Goal: Information Seeking & Learning: Learn about a topic

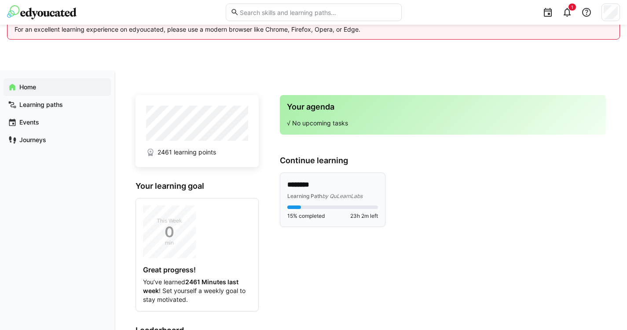
click at [332, 205] on eds-progress at bounding box center [332, 207] width 91 height 4
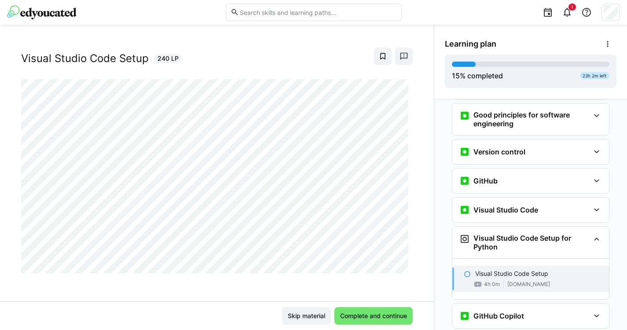
scroll to position [15, 0]
click at [380, 318] on span "Complete and continue" at bounding box center [374, 315] width 70 height 9
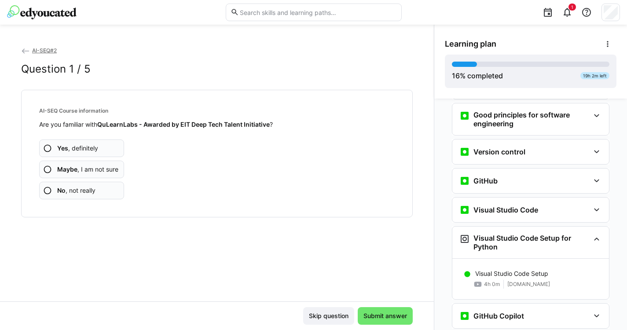
scroll to position [268, 0]
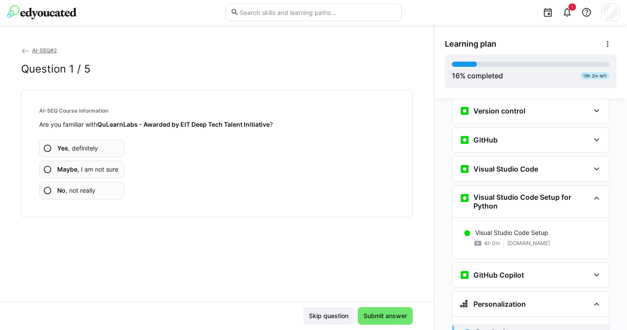
click at [91, 195] on app-assessment-question-radio "No , not really" at bounding box center [81, 191] width 85 height 18
click at [95, 146] on span "Yes , definitely" at bounding box center [77, 148] width 41 height 9
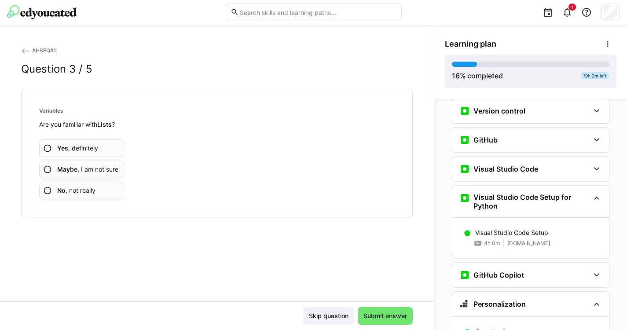
click at [83, 173] on app-assessment-question-radio "Maybe , I am not sure" at bounding box center [81, 170] width 85 height 18
click at [96, 170] on span "Maybe , I am not sure" at bounding box center [87, 169] width 61 height 9
click at [93, 150] on span "Yes , definitely" at bounding box center [77, 148] width 41 height 9
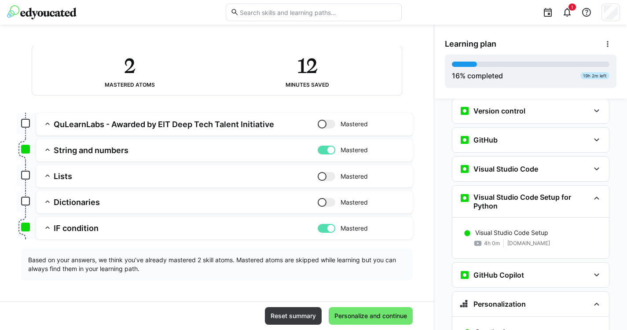
scroll to position [55, 0]
click at [366, 313] on span "Personalize and continue" at bounding box center [370, 315] width 75 height 9
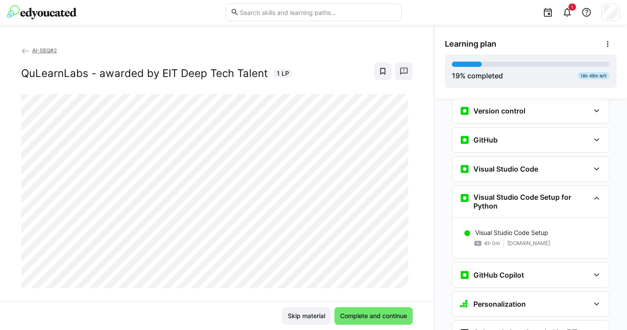
scroll to position [476, 0]
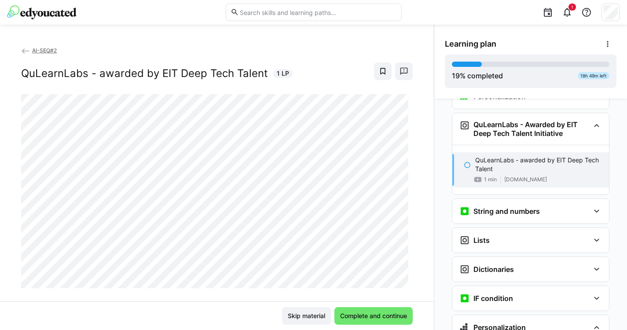
click at [366, 313] on span "Complete and continue" at bounding box center [374, 315] width 70 height 9
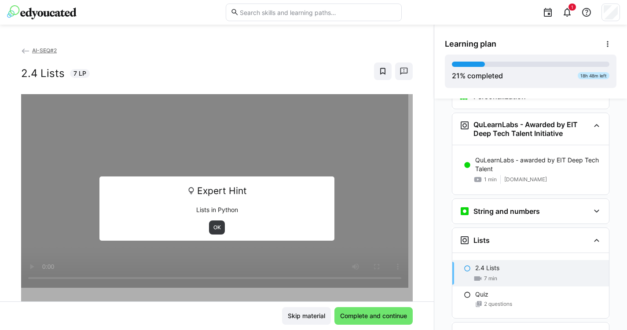
scroll to position [590, 0]
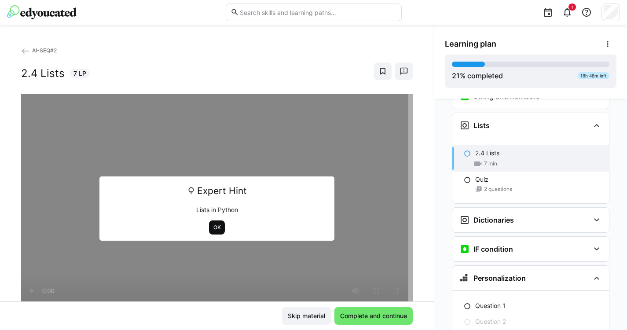
click at [217, 223] on span "OK" at bounding box center [217, 227] width 16 height 14
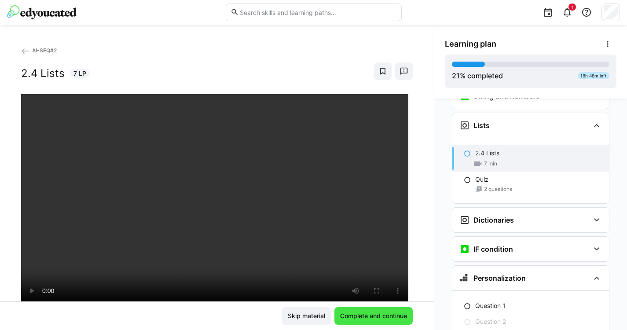
click at [379, 312] on span "Complete and continue" at bounding box center [374, 315] width 70 height 9
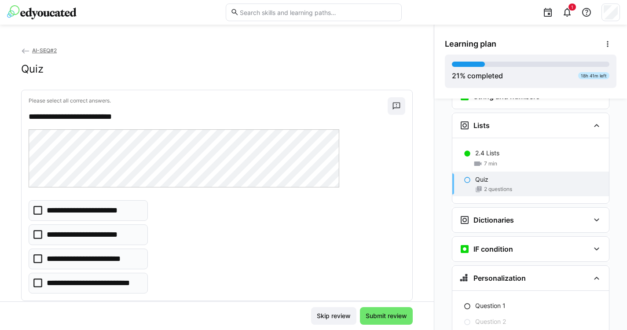
click at [114, 213] on p "**********" at bounding box center [87, 210] width 81 height 11
click at [116, 260] on p "**********" at bounding box center [90, 258] width 86 height 11
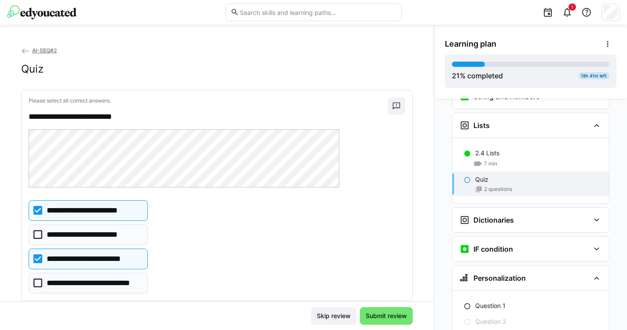
click at [69, 206] on p "**********" at bounding box center [87, 210] width 81 height 11
click at [118, 280] on p "**********" at bounding box center [94, 283] width 95 height 11
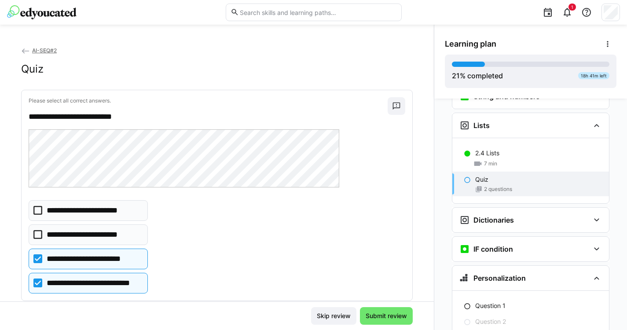
click at [112, 258] on p "**********" at bounding box center [90, 258] width 86 height 11
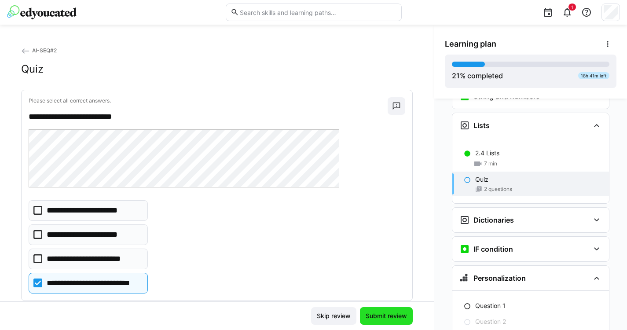
click at [385, 314] on span "Submit review" at bounding box center [386, 315] width 44 height 9
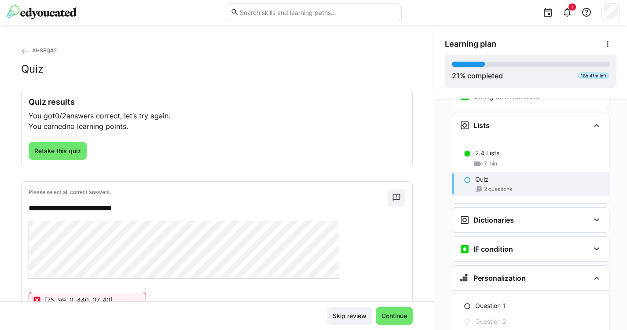
scroll to position [0, 0]
click at [79, 150] on span "Retake this quiz" at bounding box center [57, 150] width 49 height 9
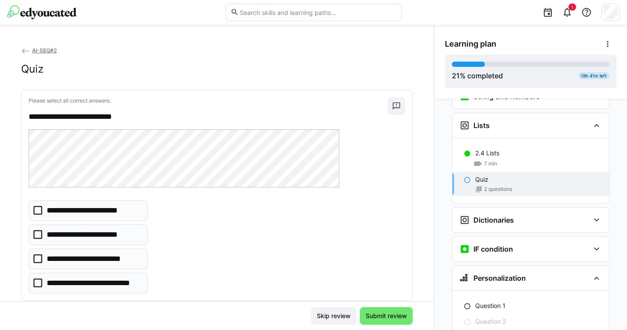
click at [40, 283] on icon at bounding box center [37, 282] width 9 height 9
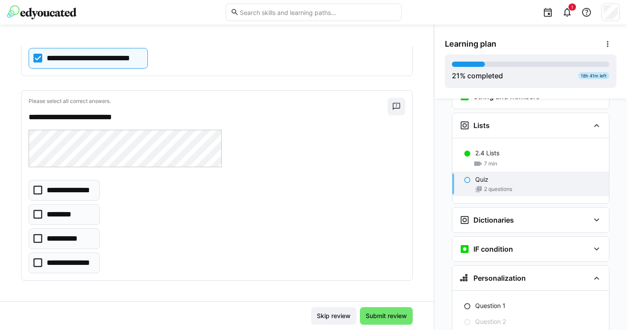
scroll to position [224, 0]
click at [84, 266] on p "**********" at bounding box center [70, 263] width 47 height 11
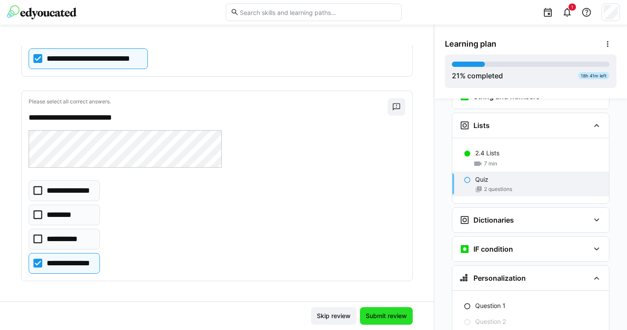
click at [387, 319] on span "Submit review" at bounding box center [386, 315] width 44 height 9
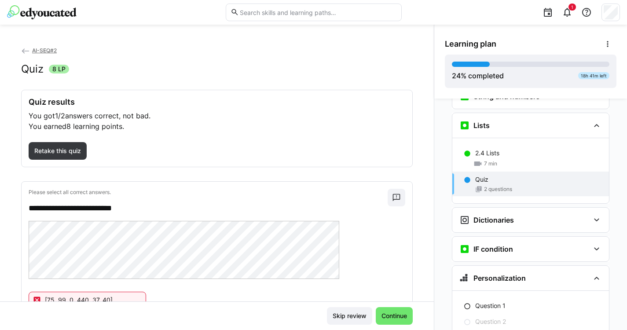
scroll to position [0, 0]
click at [74, 150] on span "Retake this quiz" at bounding box center [57, 150] width 49 height 9
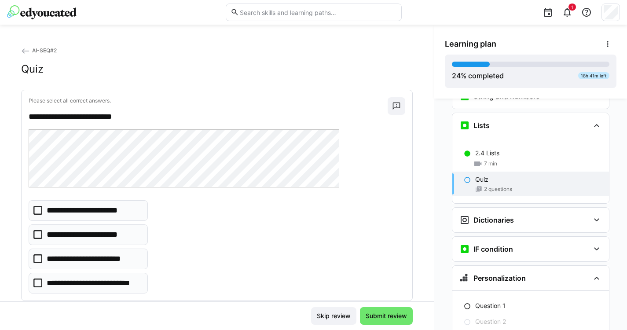
scroll to position [15, 0]
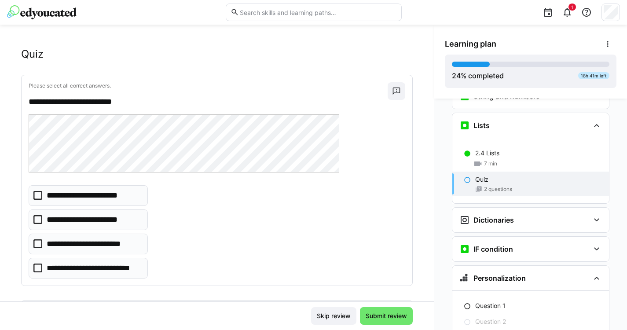
click at [39, 271] on icon at bounding box center [37, 267] width 9 height 9
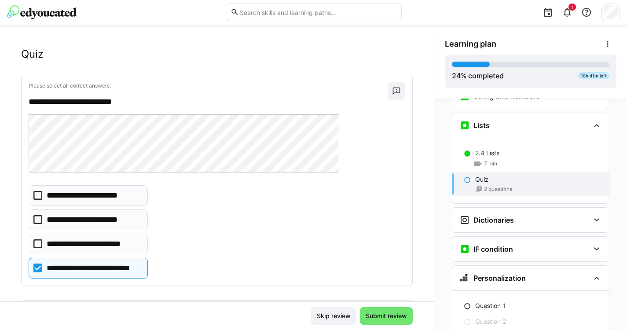
click at [35, 242] on icon at bounding box center [37, 243] width 9 height 9
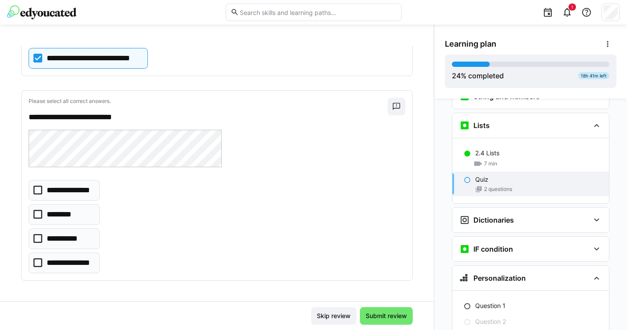
scroll to position [224, 0]
click at [50, 267] on p "**********" at bounding box center [70, 263] width 47 height 11
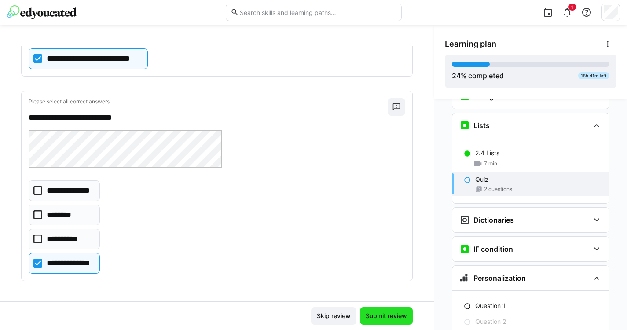
click at [395, 313] on span "Submit review" at bounding box center [386, 315] width 44 height 9
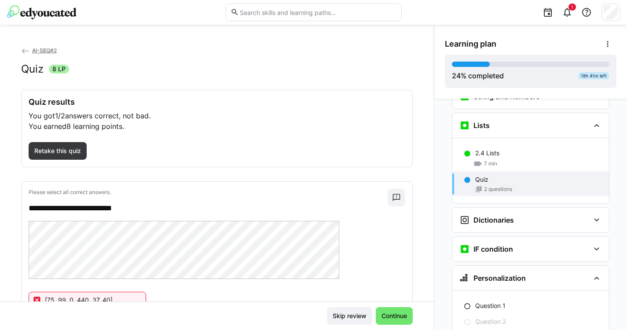
scroll to position [0, 0]
click at [42, 153] on span "Retake this quiz" at bounding box center [57, 150] width 49 height 9
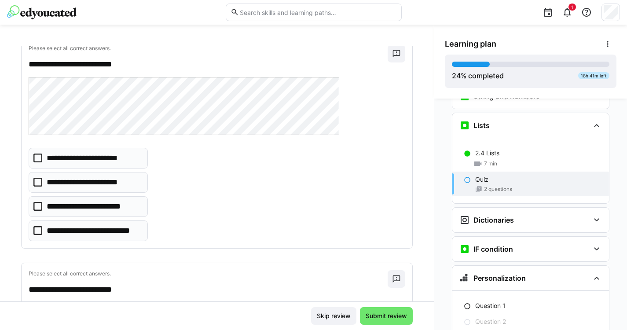
scroll to position [57, 0]
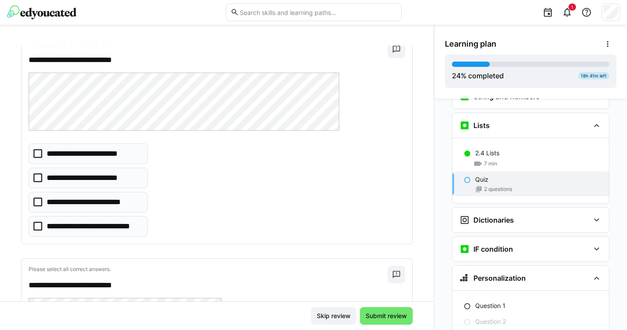
click at [35, 201] on icon at bounding box center [37, 202] width 9 height 9
click at [40, 225] on icon at bounding box center [37, 226] width 9 height 9
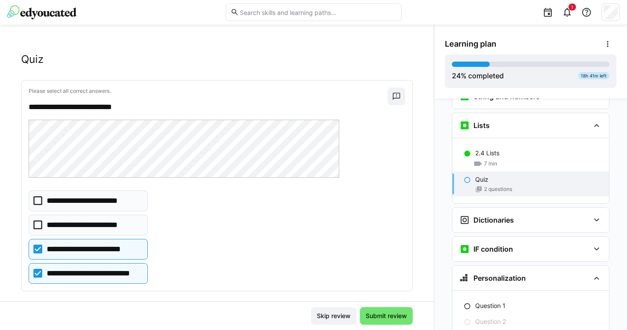
scroll to position [8, 0]
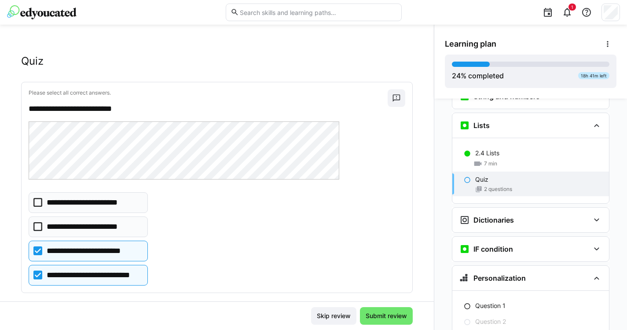
click at [58, 208] on eds-checkbox "**********" at bounding box center [88, 202] width 119 height 21
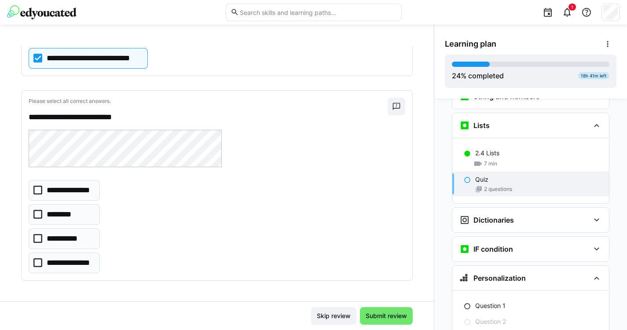
scroll to position [224, 0]
click at [75, 267] on p "**********" at bounding box center [70, 263] width 47 height 11
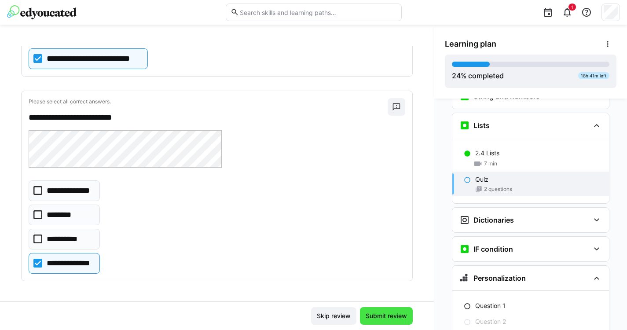
click at [394, 317] on span "Submit review" at bounding box center [386, 315] width 44 height 9
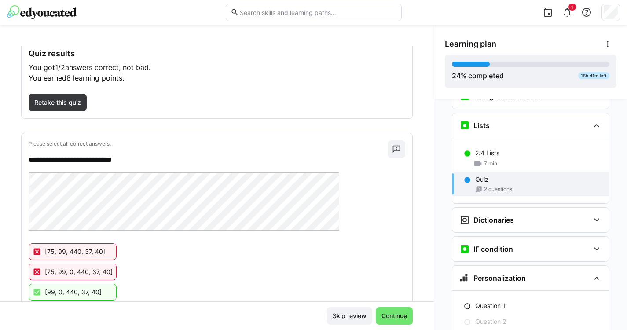
scroll to position [46, 0]
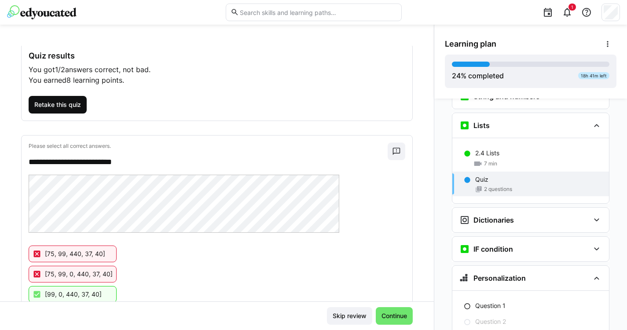
click at [74, 101] on span "Retake this quiz" at bounding box center [57, 104] width 49 height 9
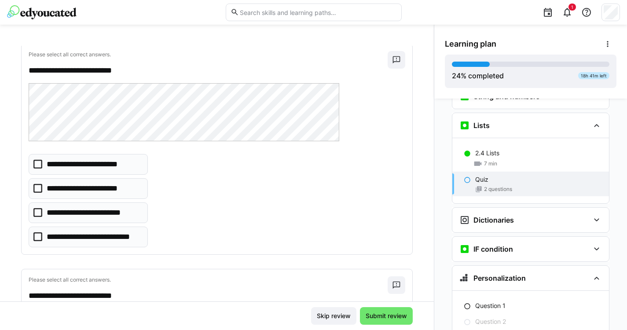
click at [75, 167] on p "**********" at bounding box center [87, 164] width 81 height 11
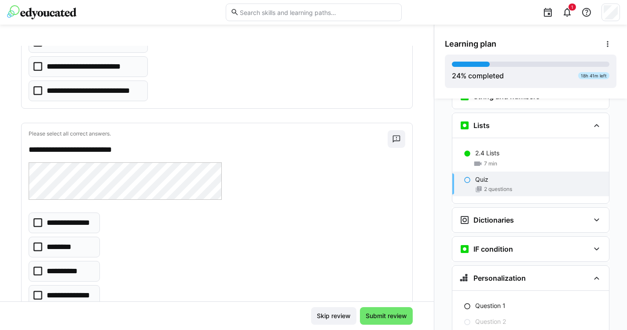
scroll to position [199, 0]
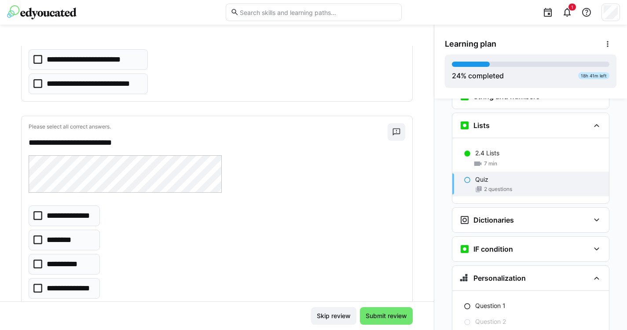
click at [56, 286] on p "**********" at bounding box center [70, 288] width 47 height 11
click at [377, 321] on span "Submit review" at bounding box center [386, 316] width 53 height 18
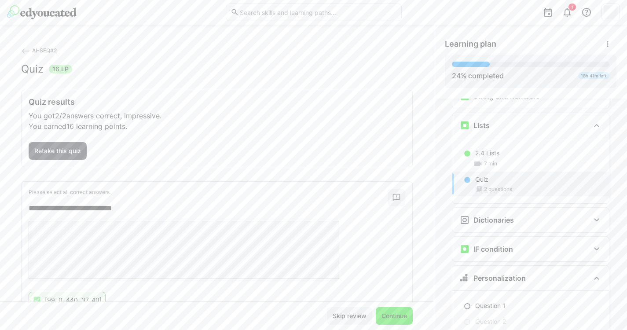
click at [390, 318] on span "Continue" at bounding box center [394, 315] width 28 height 9
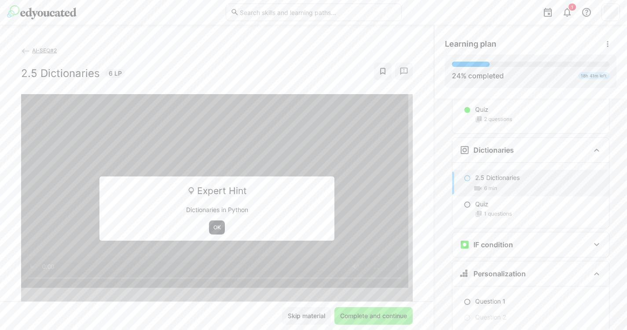
scroll to position [674, 0]
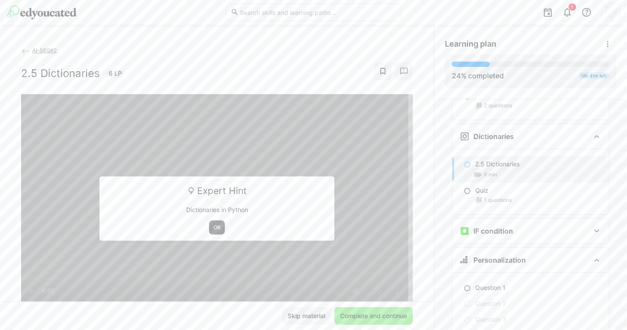
click at [390, 318] on span "Complete and continue" at bounding box center [374, 315] width 70 height 9
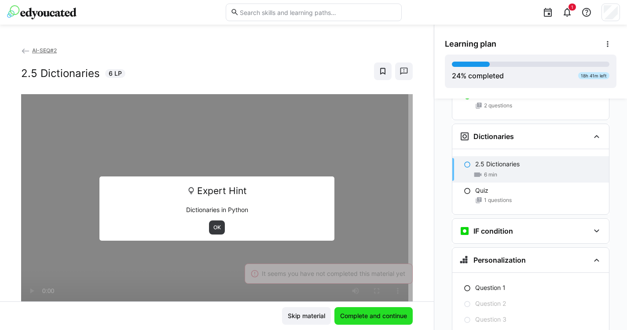
click at [385, 316] on span "Complete and continue" at bounding box center [374, 315] width 70 height 9
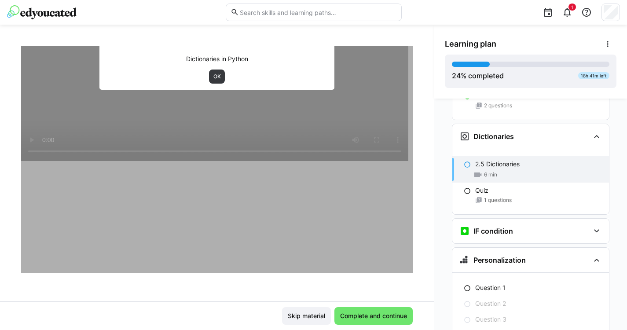
scroll to position [151, 0]
click at [486, 197] on span "1 questions" at bounding box center [498, 200] width 28 height 7
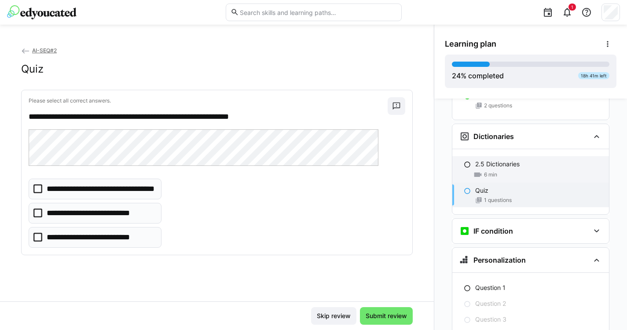
click at [491, 171] on span "6 min" at bounding box center [490, 174] width 13 height 7
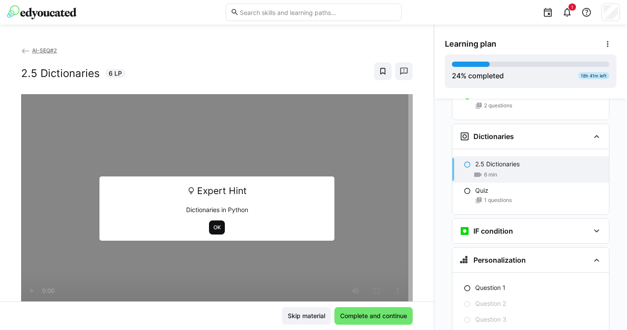
click at [212, 227] on span "OK" at bounding box center [216, 227] width 9 height 7
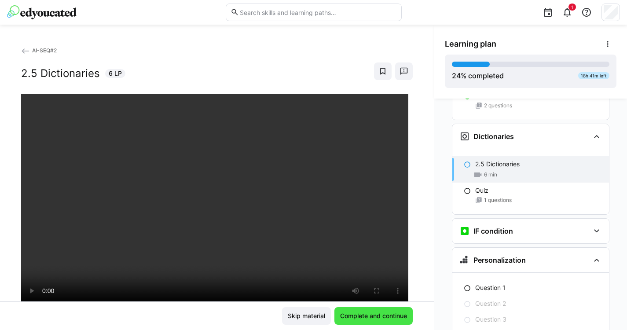
scroll to position [0, 0]
click at [370, 321] on span "Complete and continue" at bounding box center [373, 316] width 78 height 18
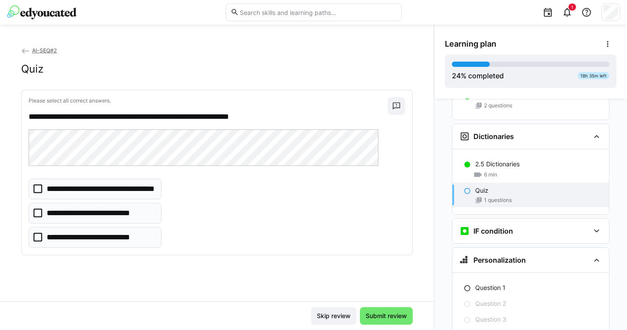
click at [143, 210] on eds-checkbox "**********" at bounding box center [95, 213] width 133 height 21
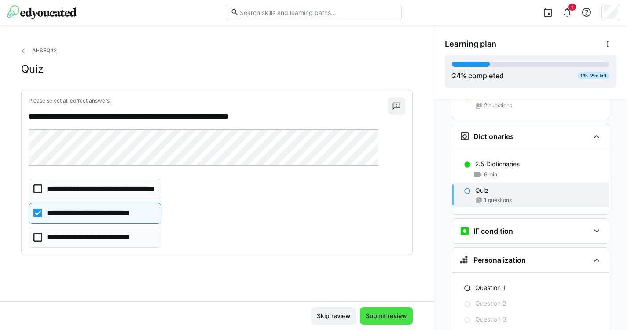
click at [397, 314] on span "Submit review" at bounding box center [386, 315] width 44 height 9
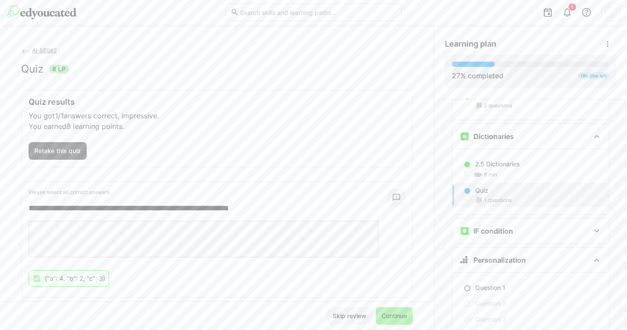
click at [397, 314] on span "Continue" at bounding box center [394, 315] width 28 height 9
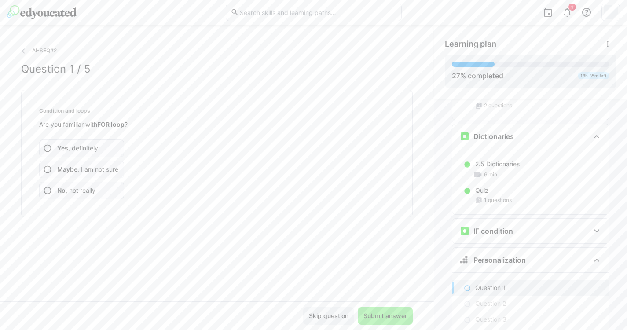
scroll to position [739, 0]
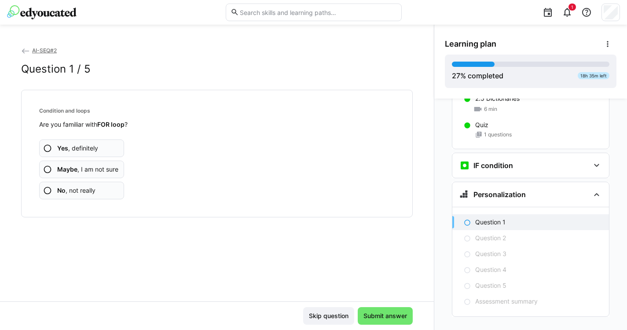
click at [93, 168] on span "Maybe , I am not sure" at bounding box center [87, 169] width 61 height 9
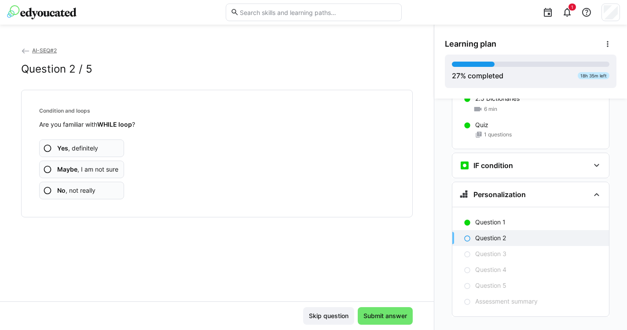
click at [110, 169] on span "Maybe , I am not sure" at bounding box center [87, 169] width 61 height 9
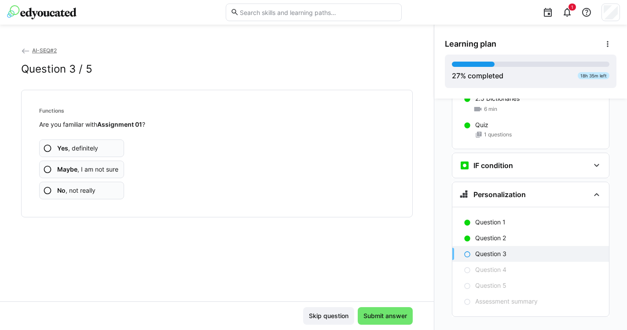
click at [65, 164] on app-assessment-question-radio "Maybe , I am not sure" at bounding box center [81, 170] width 85 height 18
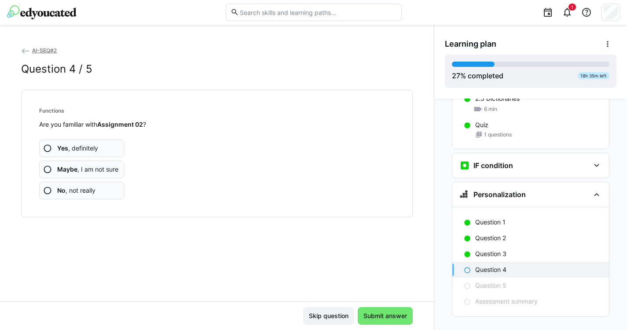
click at [70, 186] on span "No , not really" at bounding box center [76, 190] width 38 height 9
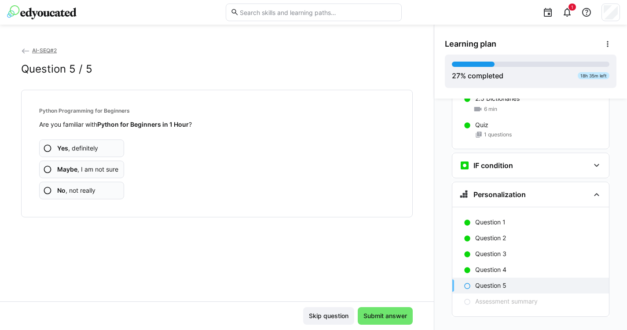
click at [70, 186] on span "No , not really" at bounding box center [76, 190] width 38 height 9
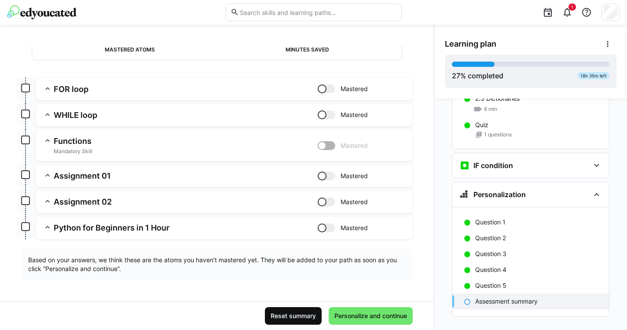
scroll to position [90, 0]
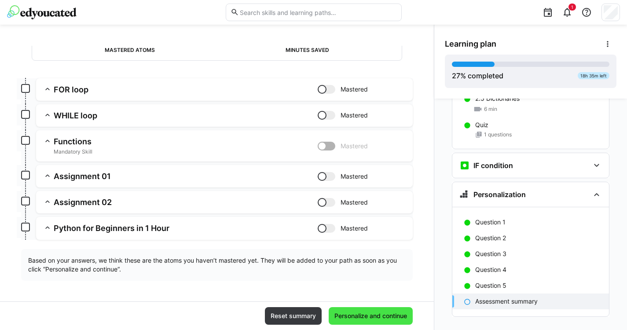
click at [373, 316] on span "Personalize and continue" at bounding box center [370, 315] width 75 height 9
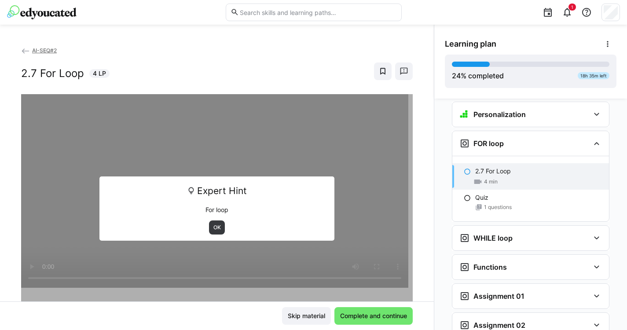
scroll to position [838, 0]
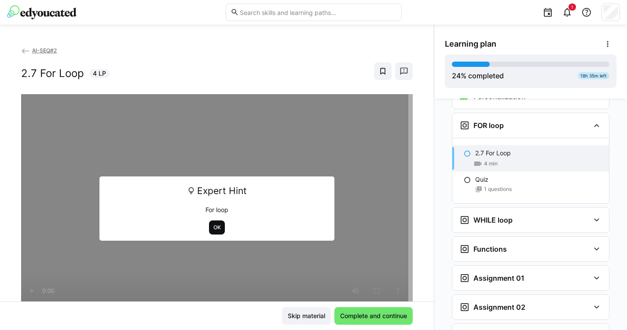
click at [216, 227] on span "OK" at bounding box center [216, 227] width 9 height 7
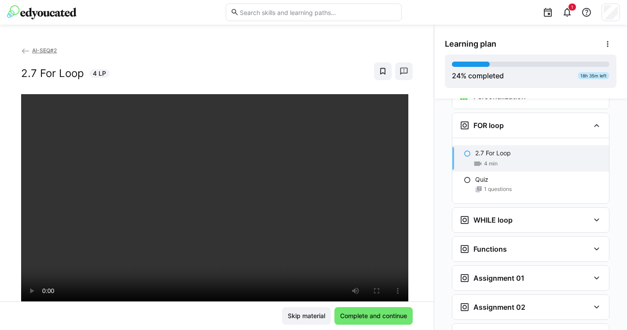
scroll to position [88, 0]
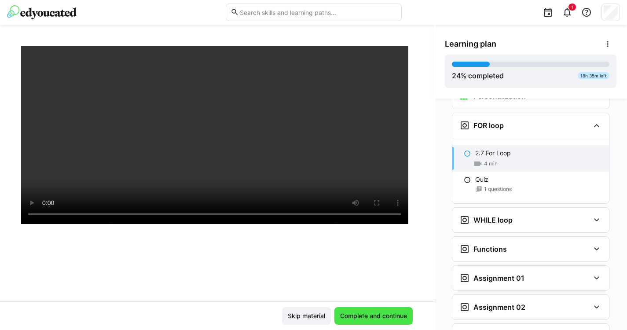
click at [371, 311] on span "Complete and continue" at bounding box center [373, 316] width 78 height 18
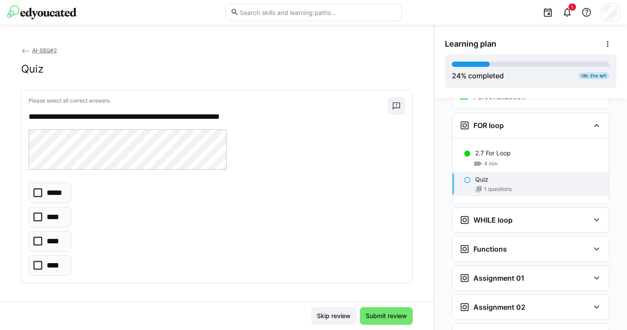
click at [59, 267] on p "****" at bounding box center [54, 265] width 15 height 11
click at [392, 314] on span "Submit review" at bounding box center [386, 315] width 44 height 9
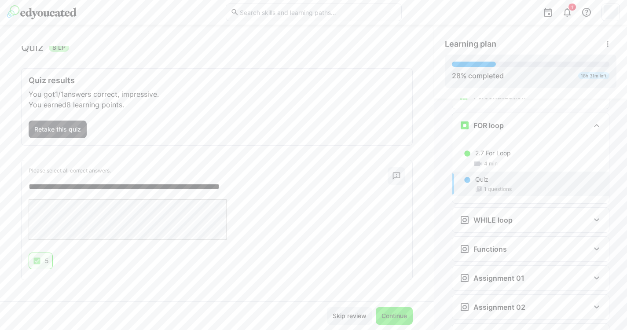
scroll to position [21, 0]
click at [393, 312] on span "Continue" at bounding box center [394, 315] width 28 height 9
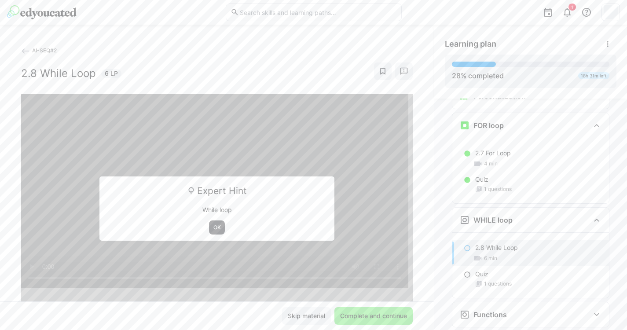
scroll to position [932, 0]
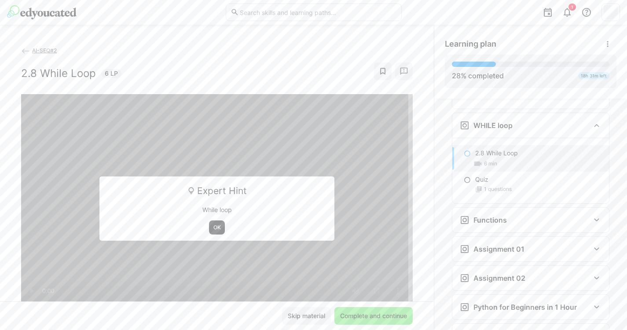
click at [212, 226] on span "OK" at bounding box center [216, 227] width 9 height 7
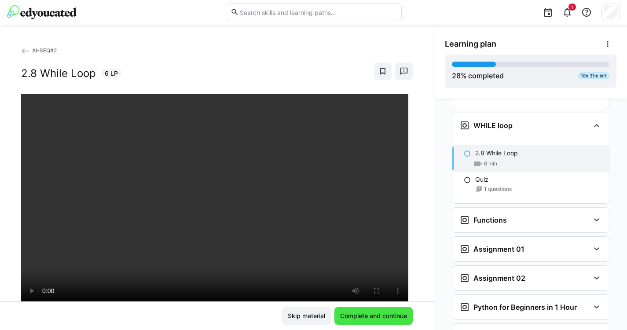
click at [378, 313] on span "Complete and continue" at bounding box center [374, 315] width 70 height 9
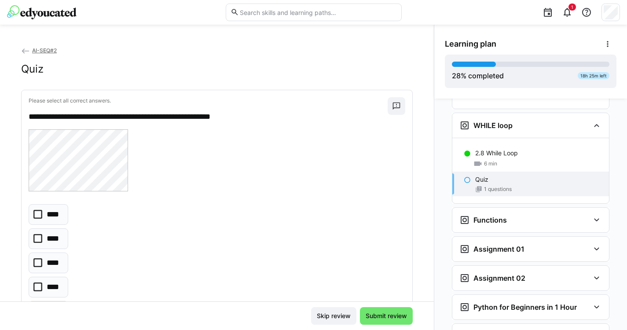
click at [37, 264] on icon at bounding box center [37, 262] width 9 height 9
click at [398, 315] on span "Submit review" at bounding box center [386, 315] width 44 height 9
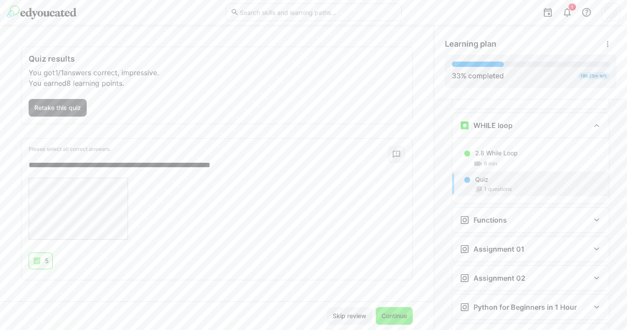
scroll to position [43, 0]
click at [390, 317] on span "Continue" at bounding box center [394, 315] width 28 height 9
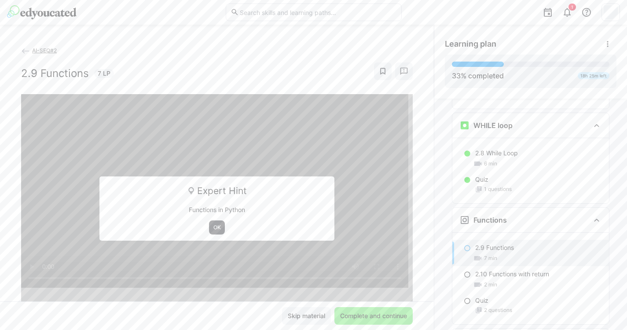
scroll to position [1027, 0]
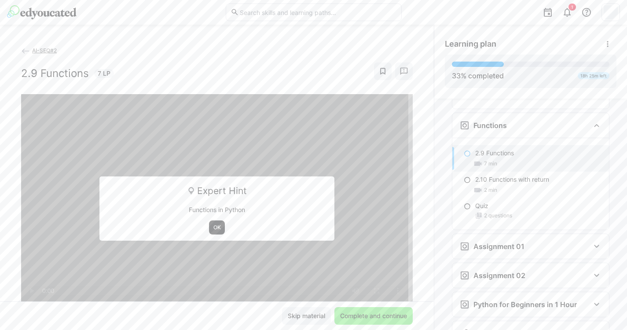
click at [214, 227] on span "OK" at bounding box center [216, 227] width 9 height 7
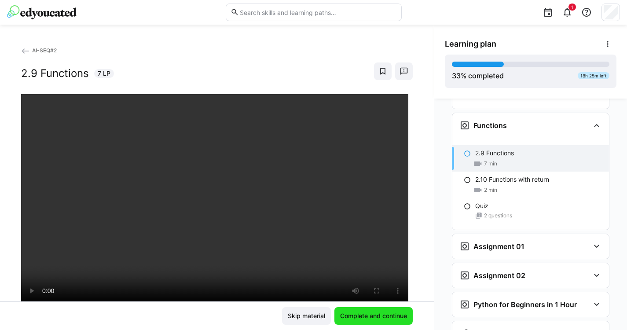
click at [382, 309] on span "Complete and continue" at bounding box center [373, 316] width 78 height 18
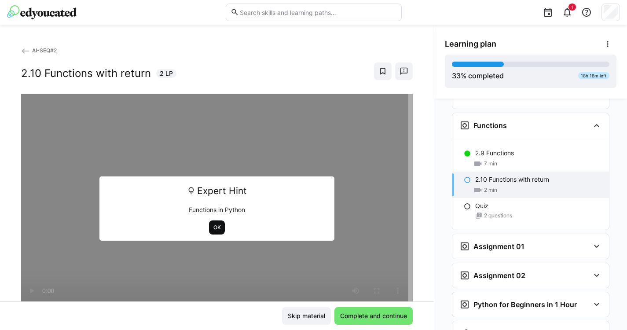
click at [212, 227] on span "OK" at bounding box center [216, 227] width 9 height 7
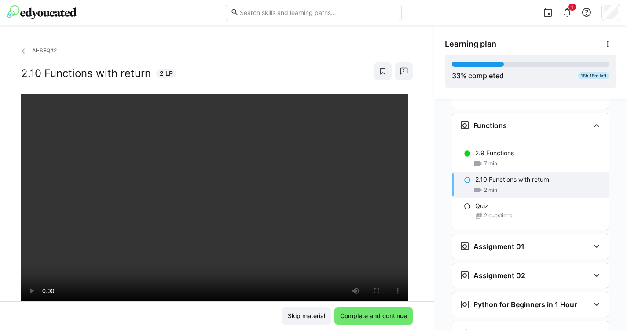
click at [373, 325] on div "Skip material Complete and continue" at bounding box center [217, 315] width 434 height 29
click at [373, 322] on span "Complete and continue" at bounding box center [373, 316] width 78 height 18
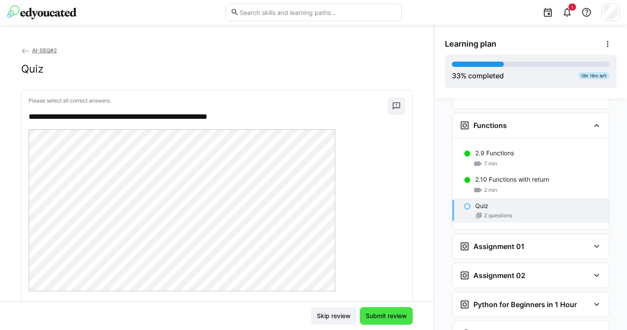
click at [373, 320] on span "Submit review" at bounding box center [386, 316] width 53 height 18
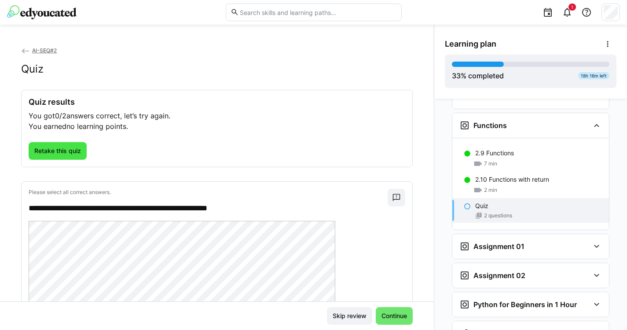
scroll to position [0, 0]
click at [48, 149] on span "Retake this quiz" at bounding box center [57, 150] width 49 height 9
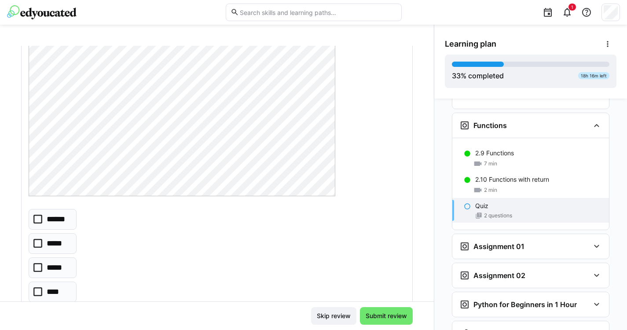
scroll to position [97, 0]
click at [71, 212] on eds-checkbox "******" at bounding box center [53, 217] width 48 height 21
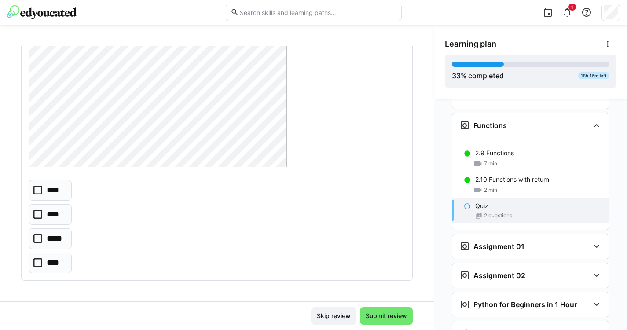
scroll to position [475, 0]
click at [43, 233] on eds-checkbox "*****" at bounding box center [50, 239] width 43 height 21
click at [388, 313] on span "Submit review" at bounding box center [386, 315] width 44 height 9
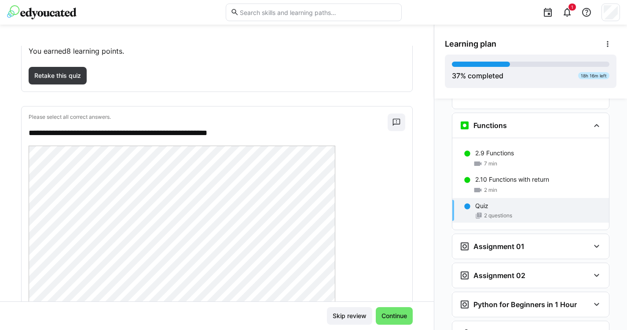
scroll to position [17, 0]
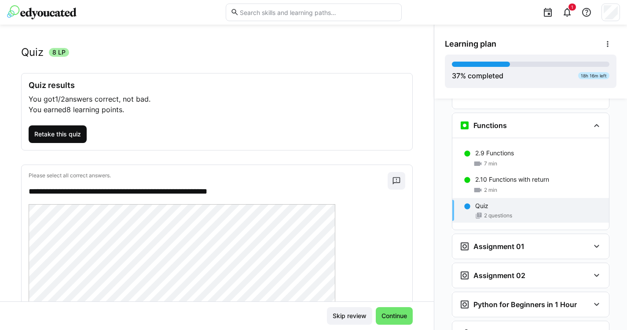
click at [65, 132] on span "Retake this quiz" at bounding box center [57, 134] width 49 height 9
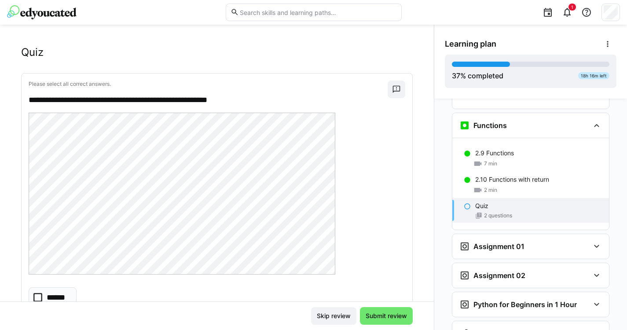
scroll to position [27, 0]
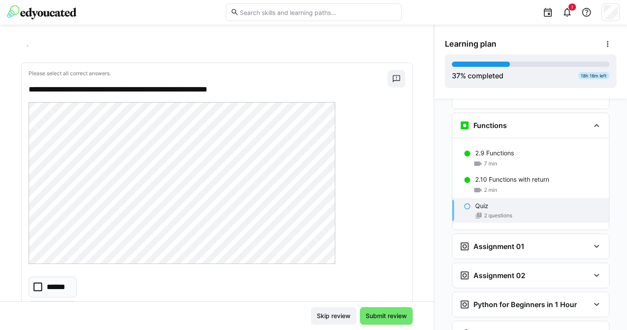
click at [38, 289] on icon at bounding box center [37, 286] width 9 height 9
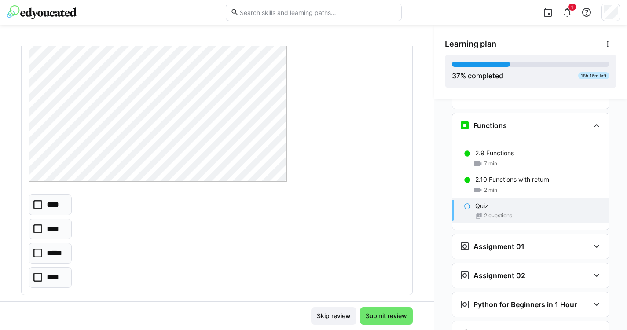
scroll to position [459, 0]
click at [39, 251] on icon at bounding box center [37, 254] width 9 height 9
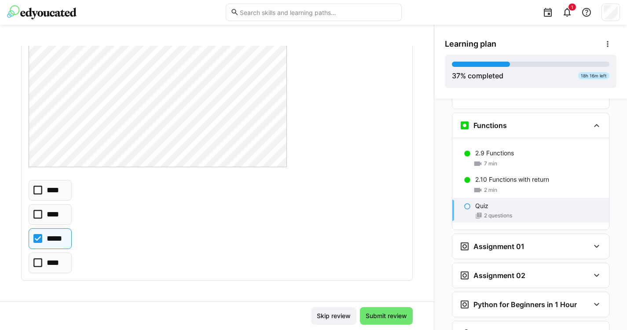
scroll to position [475, 0]
click at [391, 319] on span "Submit review" at bounding box center [386, 315] width 44 height 9
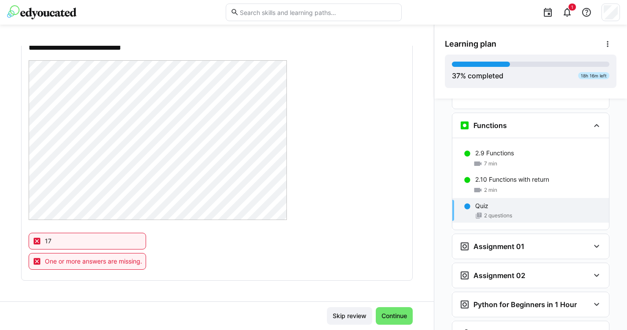
scroll to position [416, 0]
click at [384, 318] on span "Continue" at bounding box center [394, 315] width 28 height 9
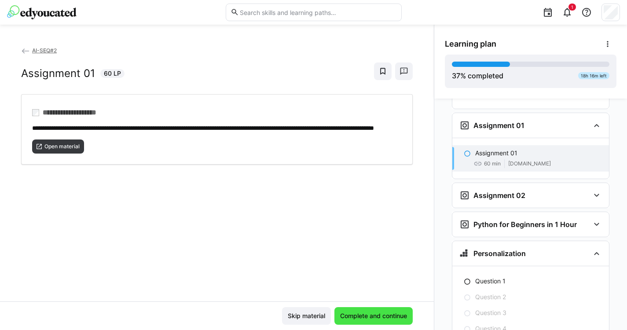
scroll to position [47, 0]
click at [379, 315] on span "Complete and continue" at bounding box center [374, 315] width 70 height 9
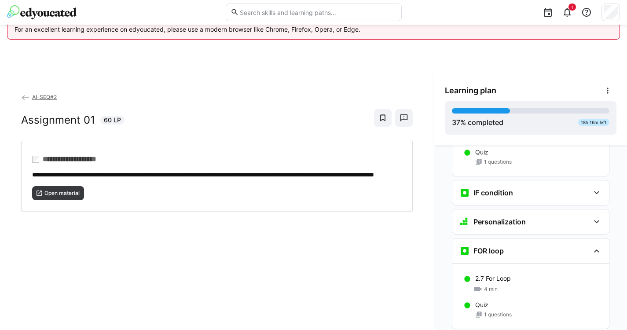
scroll to position [0, 0]
click at [569, 15] on eds-icon at bounding box center [567, 12] width 11 height 11
